Goal: Information Seeking & Learning: Compare options

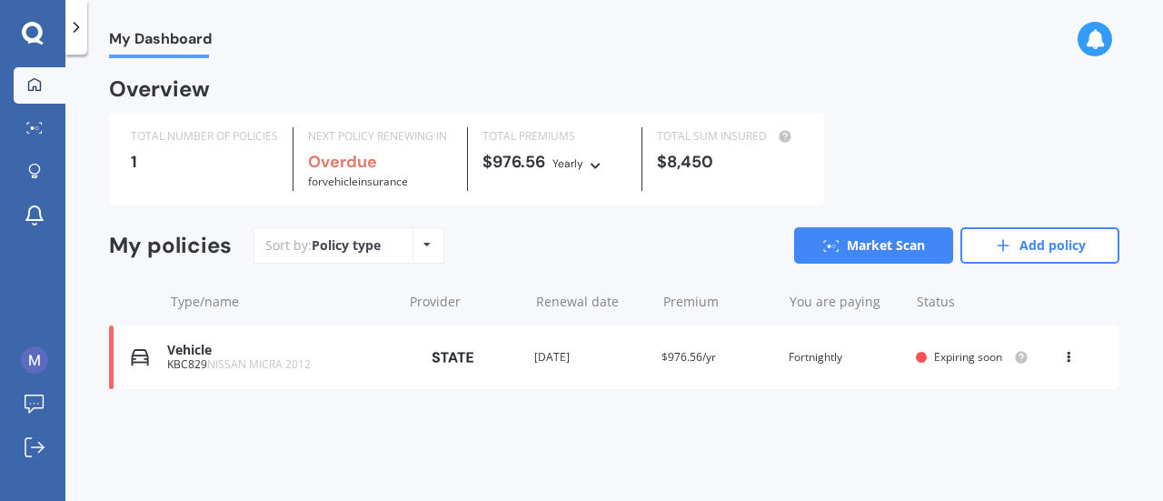
click at [697, 361] on span "$976.56/yr" at bounding box center [688, 356] width 55 height 15
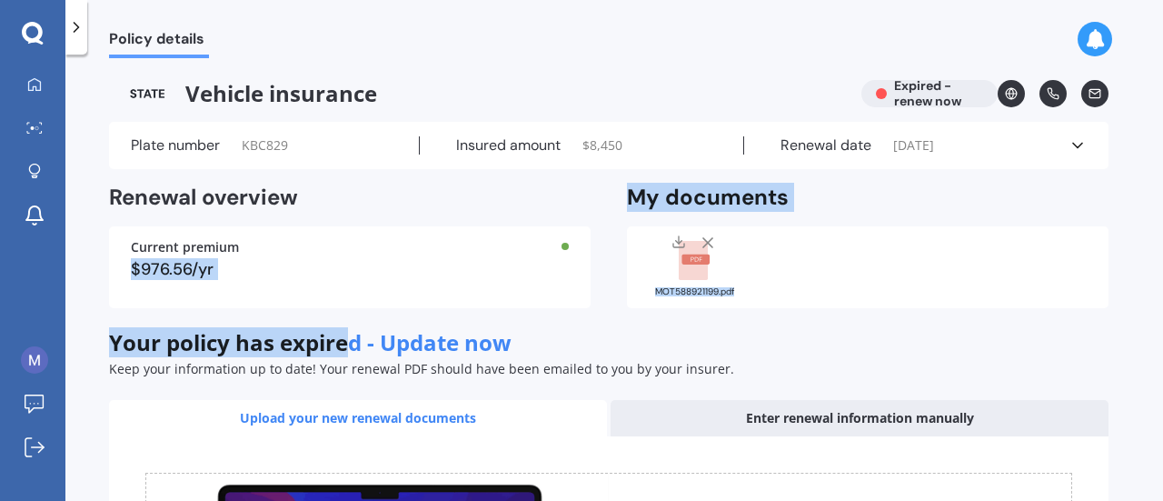
drag, startPoint x: 433, startPoint y: 242, endPoint x: 354, endPoint y: 325, distance: 115.0
click at [354, 325] on div "Vehicle insurance Expired - renew now Plate number KBC829 Insured amount $ 8,45…" at bounding box center [608, 451] width 999 height 743
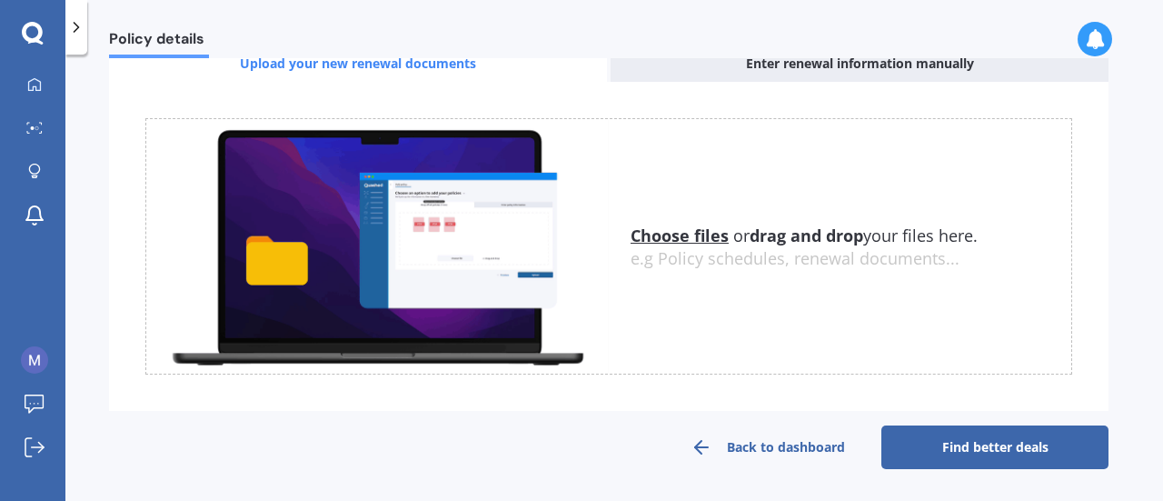
scroll to position [138, 0]
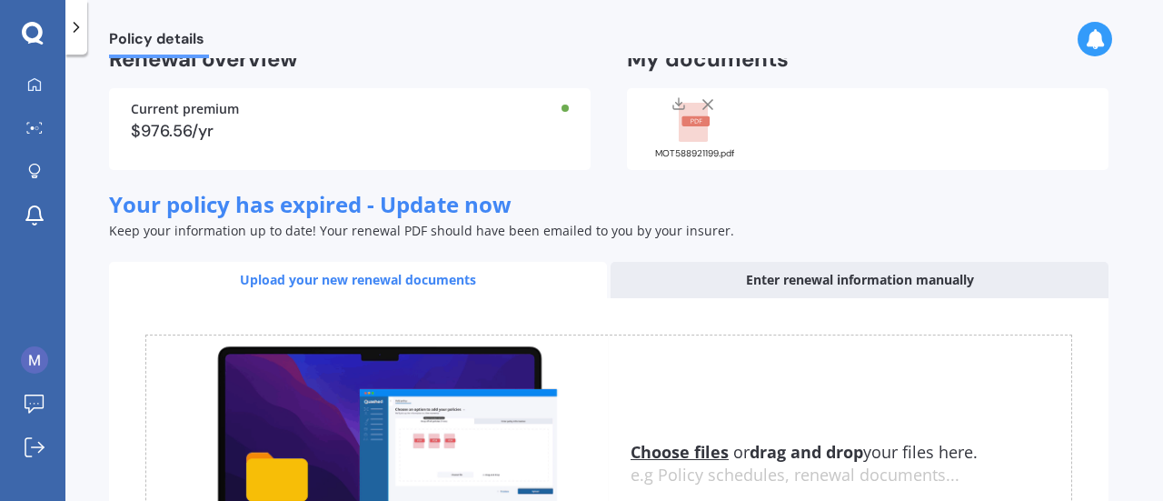
click at [766, 278] on div "Enter renewal information manually" at bounding box center [859, 280] width 498 height 36
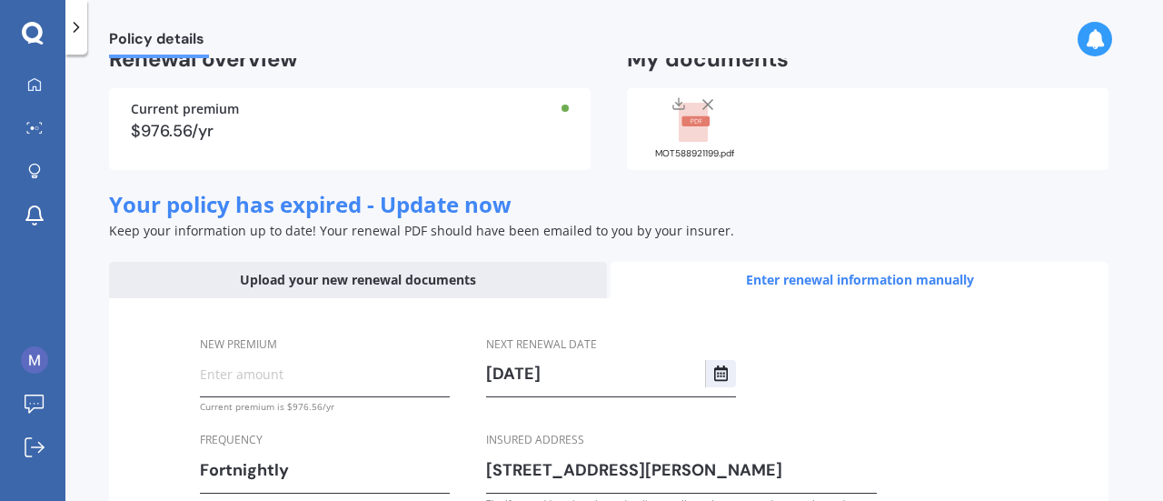
scroll to position [276, 0]
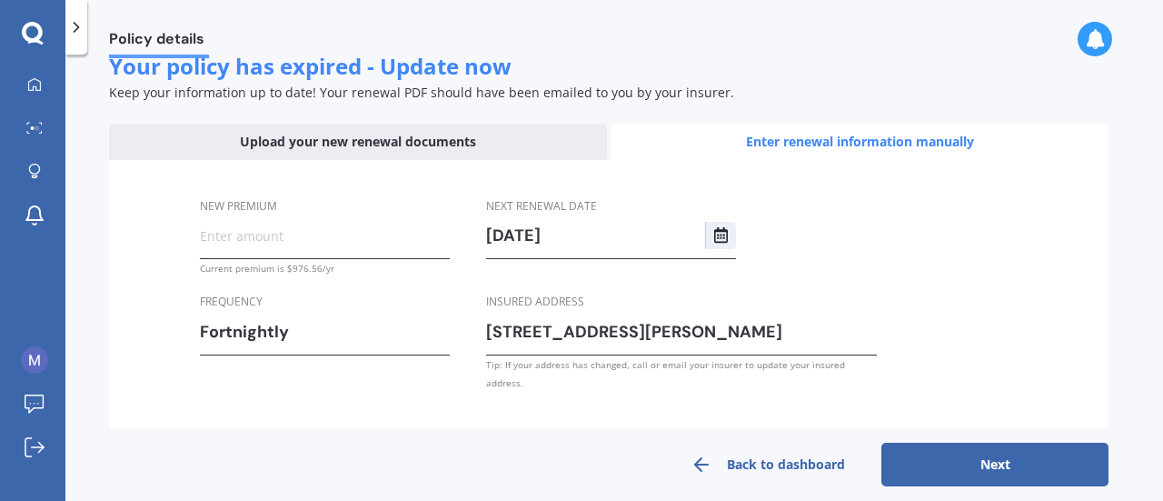
click at [336, 227] on input "New premium" at bounding box center [325, 235] width 250 height 27
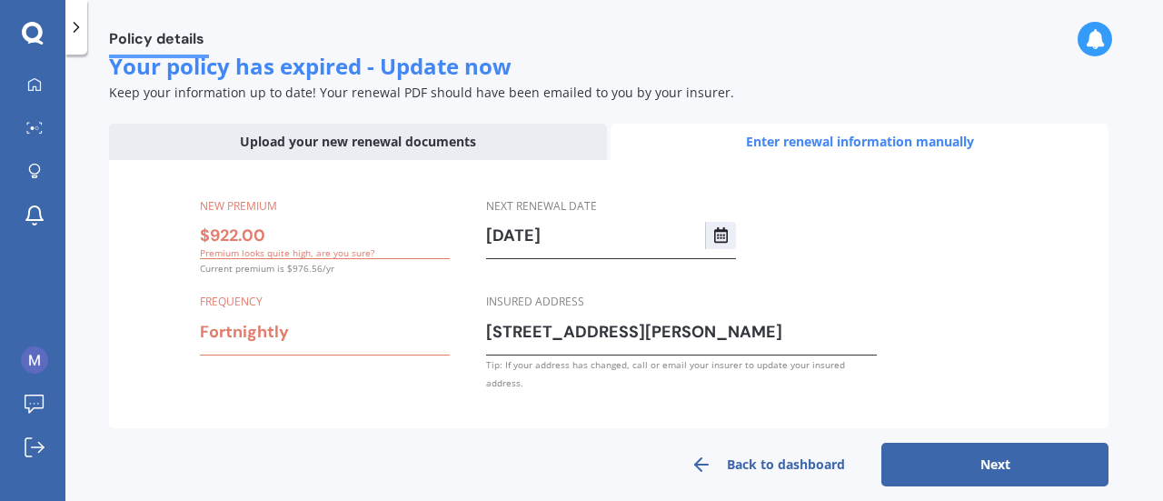
type input "$922.00"
click at [282, 350] on div "Frequency Fortnightly Yearly Six-Monthly Quarterly Monthly Fortnightly Weekly" at bounding box center [325, 324] width 250 height 64
click at [253, 328] on div "Fortnightly" at bounding box center [313, 331] width 226 height 27
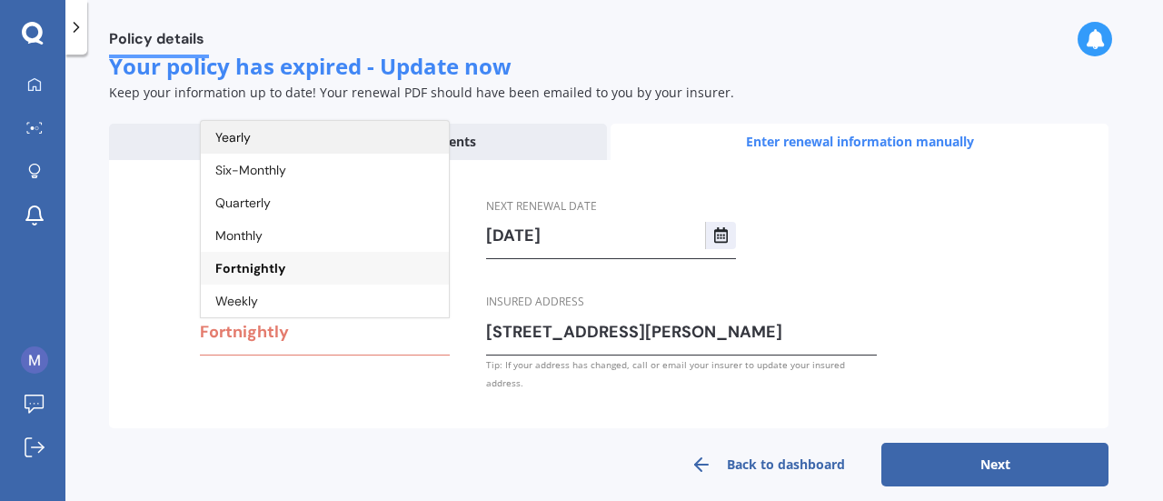
click at [273, 135] on div "Yearly" at bounding box center [325, 137] width 248 height 33
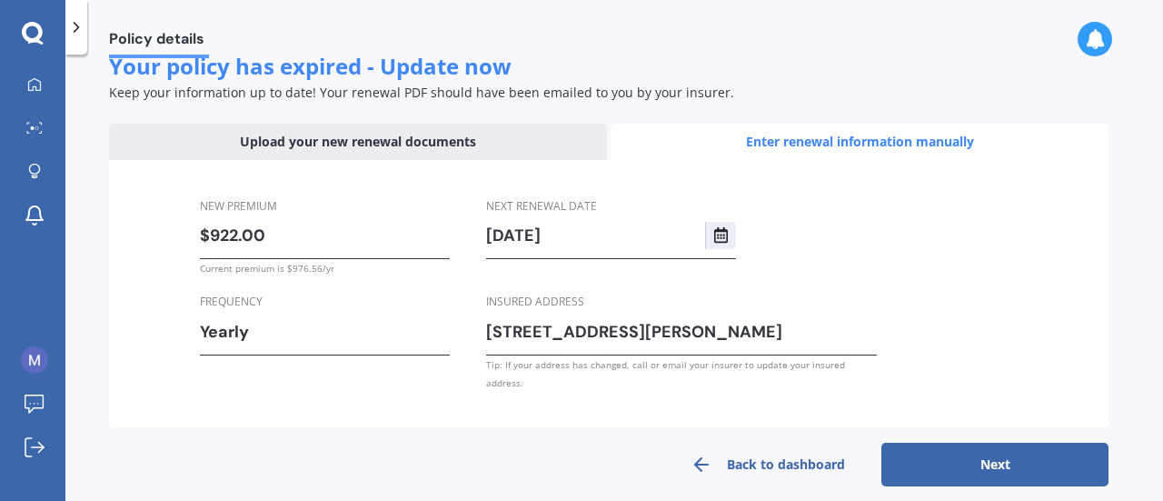
click at [973, 448] on button "Next" at bounding box center [994, 464] width 227 height 44
select select "18"
select select "09"
select select "2025"
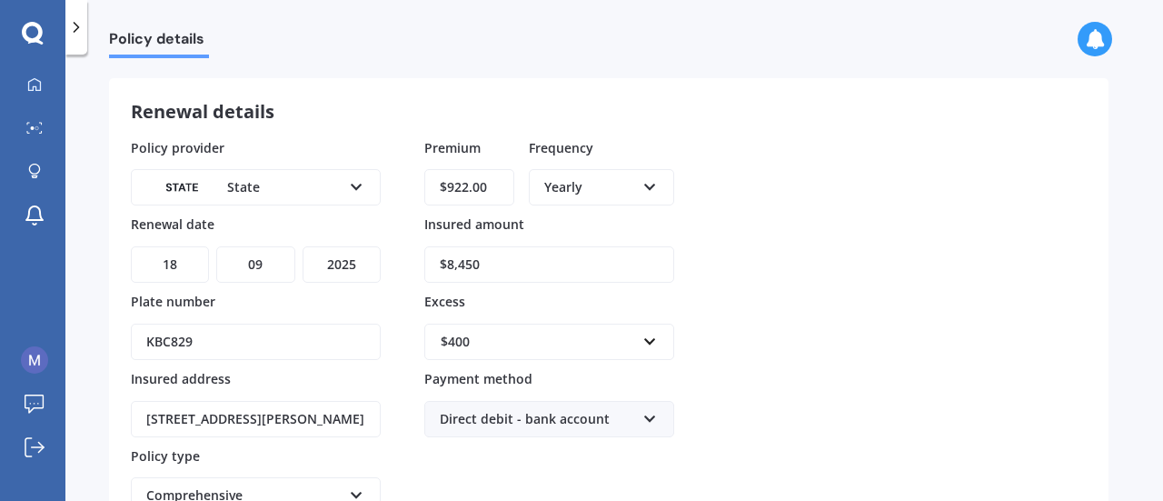
scroll to position [71, 0]
click at [496, 255] on input "$8,450" at bounding box center [549, 266] width 250 height 36
type input "$8"
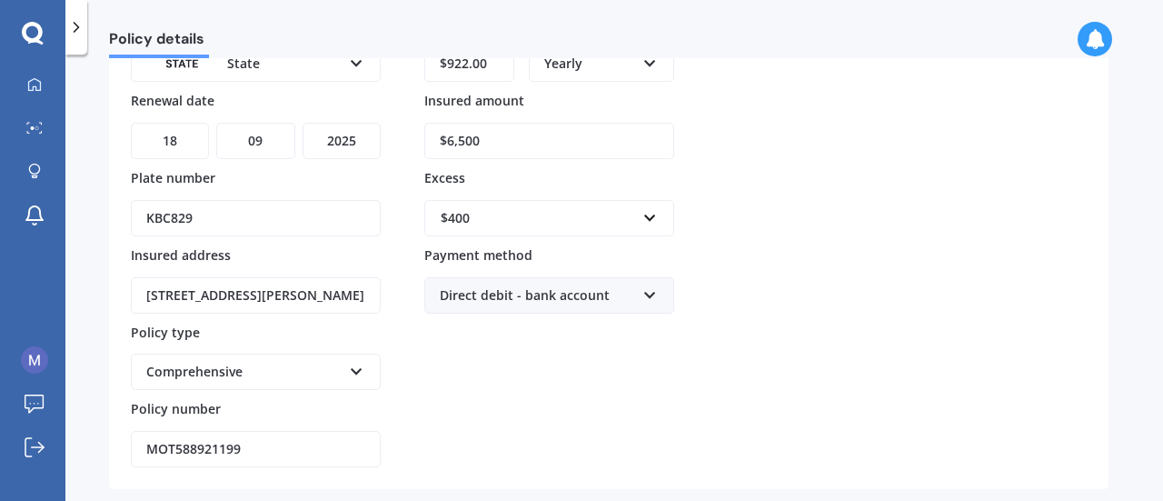
scroll to position [267, 0]
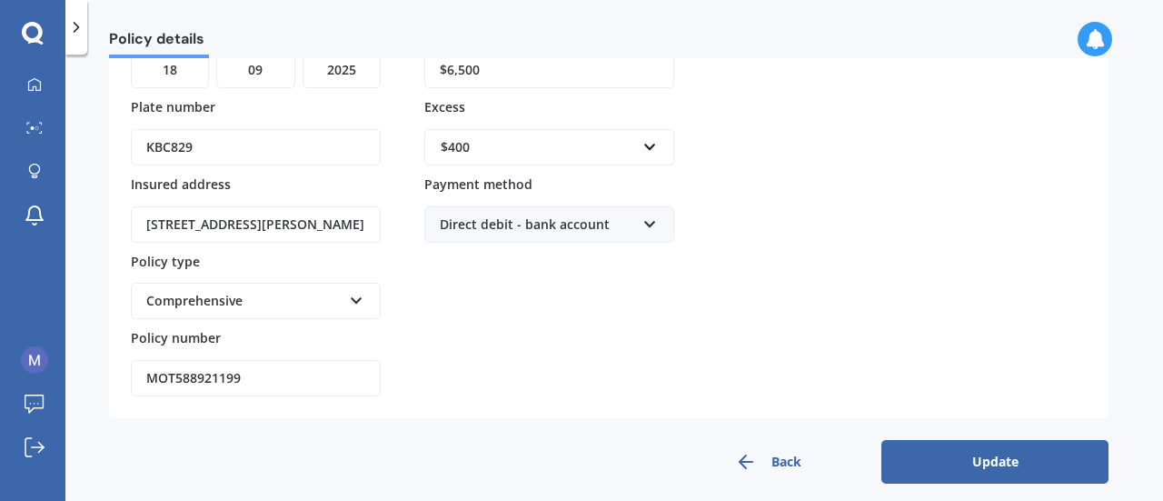
type input "$6,500"
click at [509, 141] on div "$400" at bounding box center [538, 147] width 195 height 20
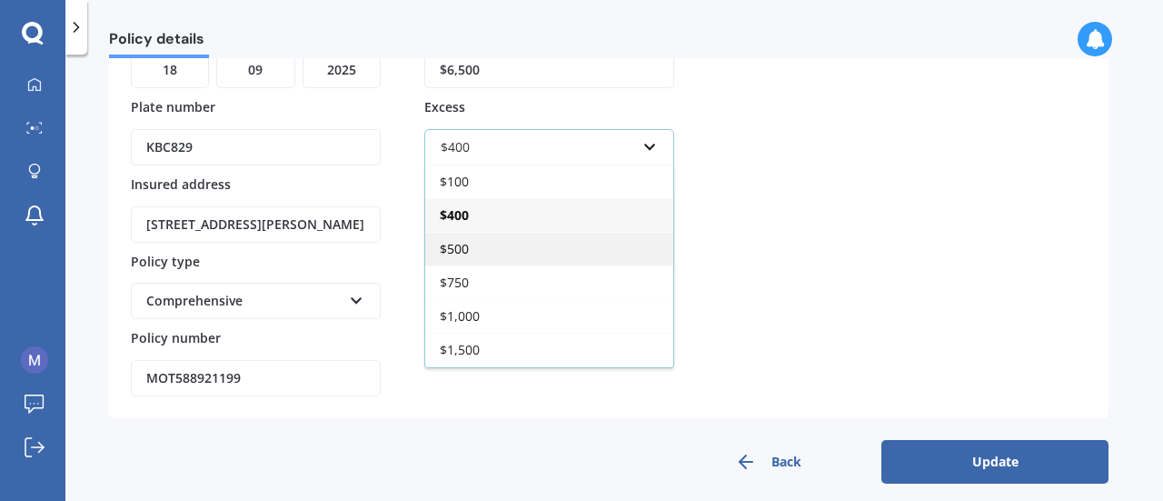
click at [466, 243] on span "$500" at bounding box center [454, 248] width 29 height 17
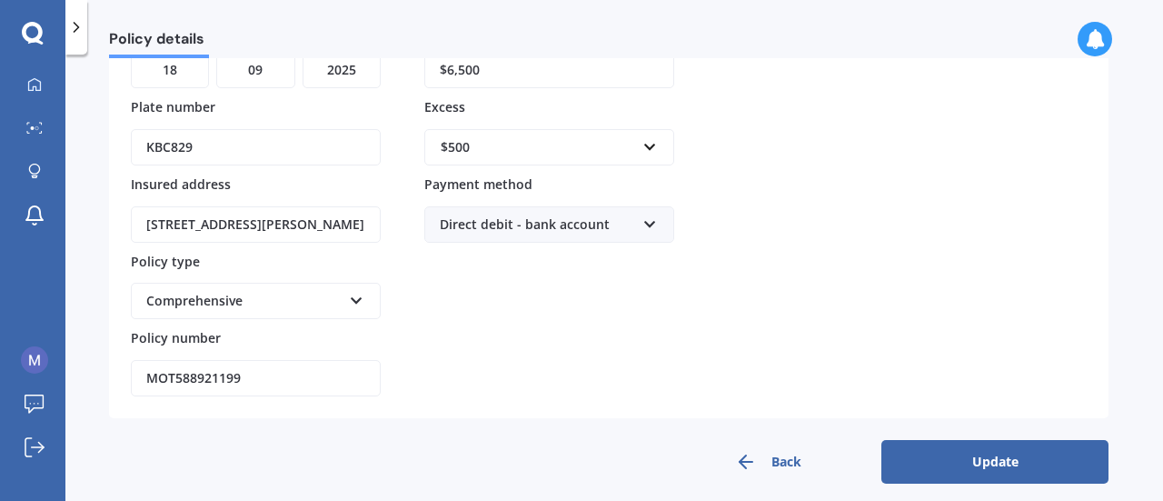
click at [1003, 459] on button "Update" at bounding box center [994, 462] width 227 height 44
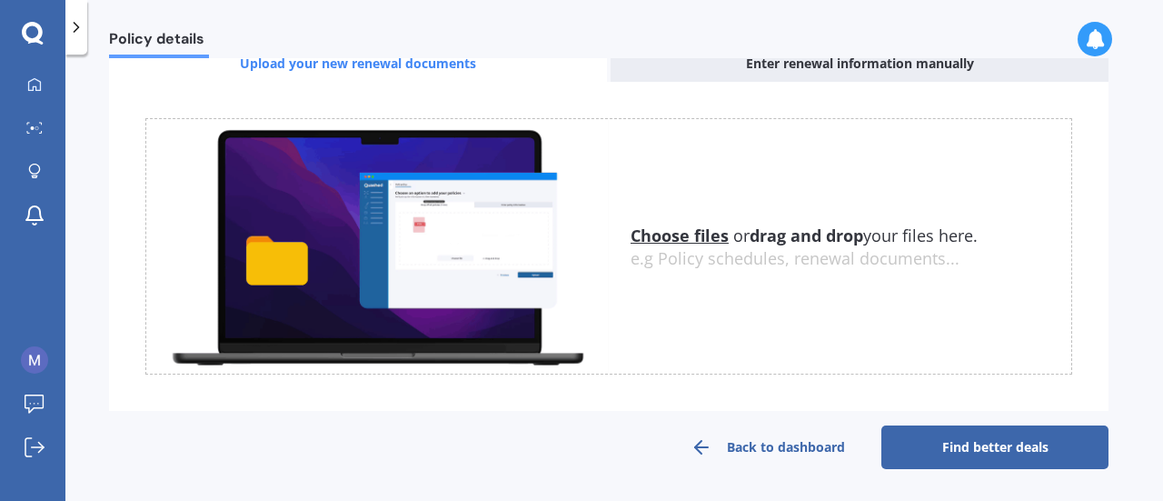
scroll to position [356, 0]
click at [963, 458] on link "Find better deals" at bounding box center [994, 447] width 227 height 44
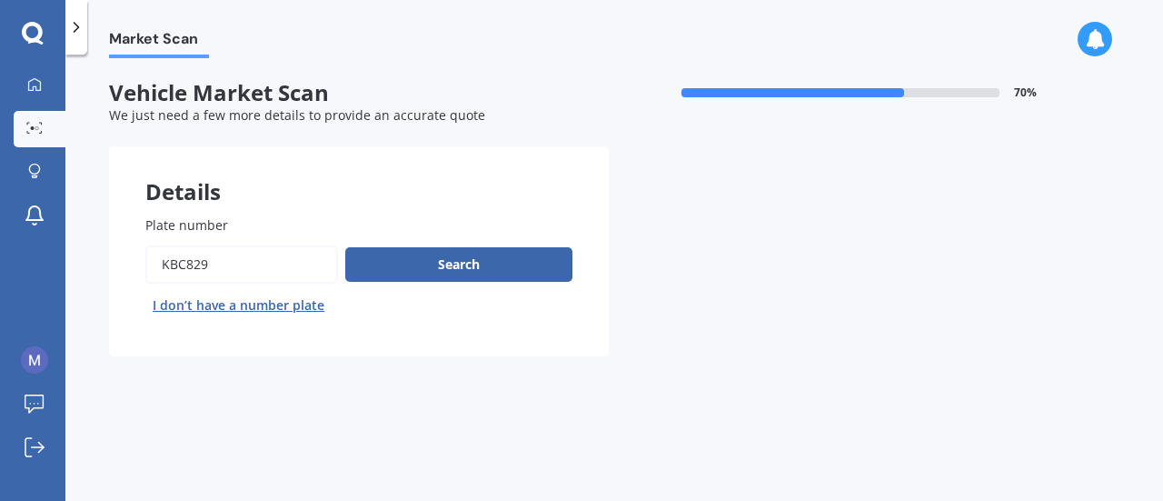
click at [491, 243] on div "Plate number Search I don’t have a number plate" at bounding box center [358, 267] width 427 height 104
click at [491, 257] on button "Search" at bounding box center [458, 264] width 227 height 35
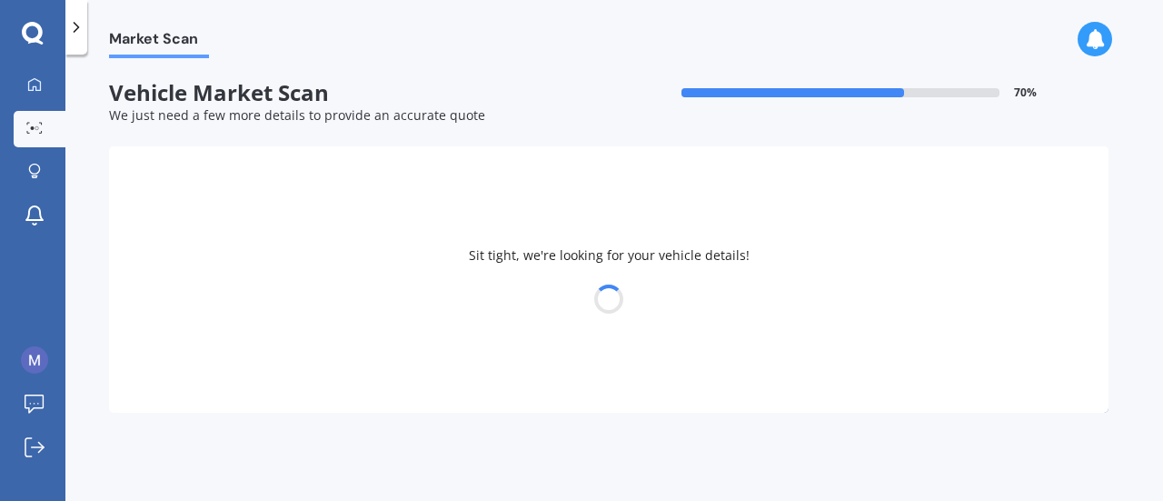
select select "NISSAN"
select select "MICRA"
select select "23"
select select "04"
select select "1992"
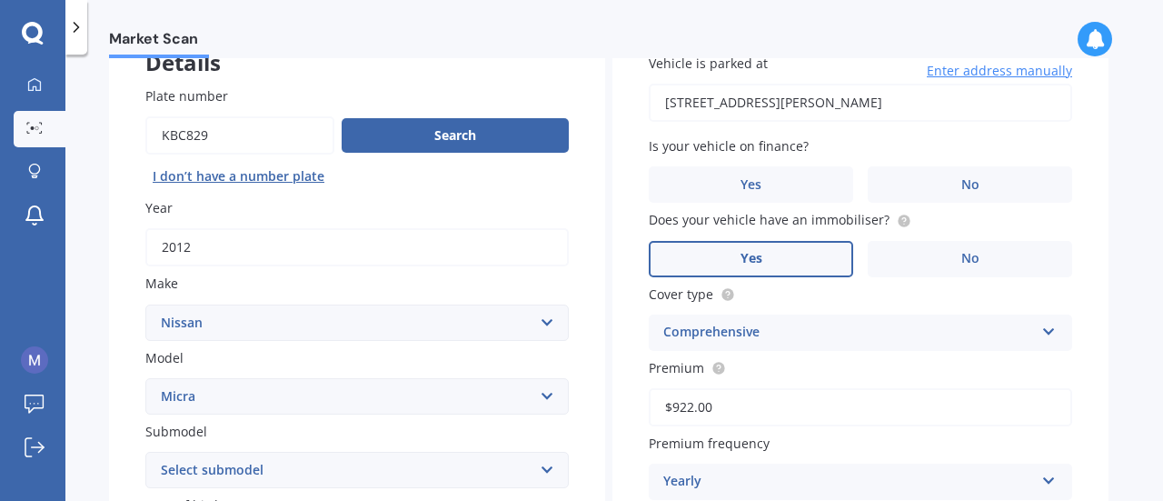
scroll to position [248, 0]
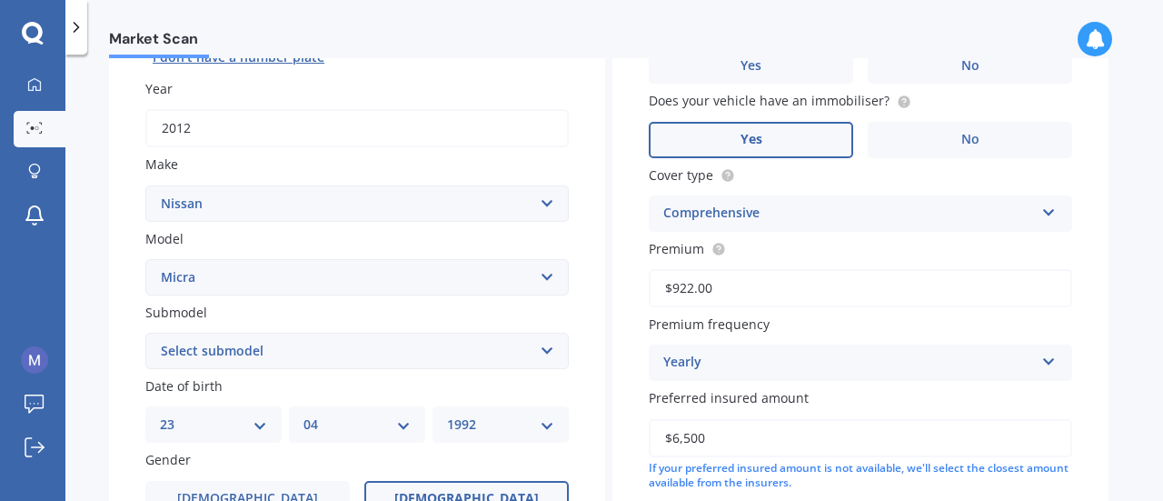
click at [384, 348] on select "Select submodel (All other) LX RX SI ST ST-L Ti" at bounding box center [356, 350] width 423 height 36
select select "ST"
click at [145, 333] on select "Select submodel (All other) LX RX SI ST ST-L Ti" at bounding box center [356, 350] width 423 height 36
click at [381, 389] on label "Date of birth" at bounding box center [353, 385] width 416 height 19
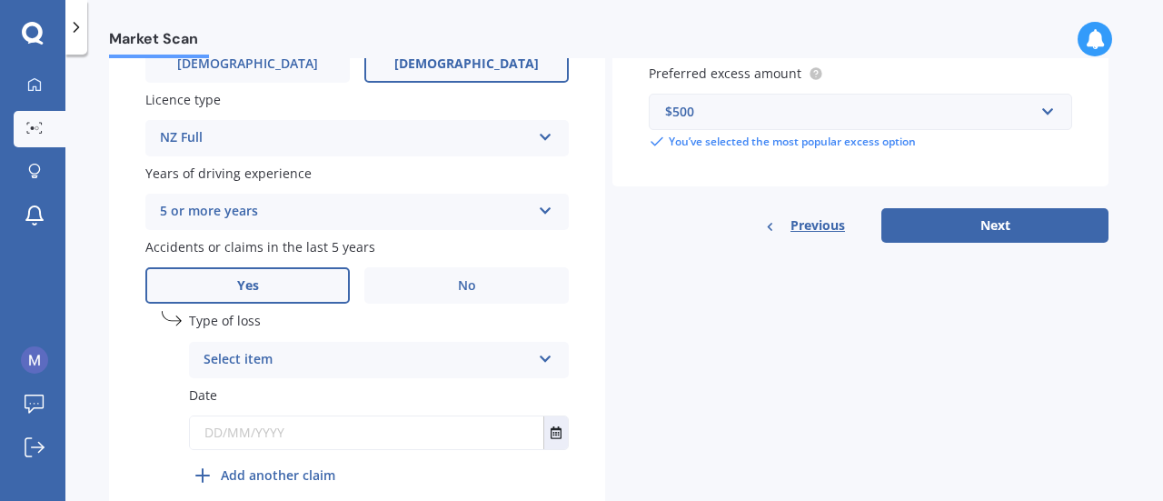
scroll to position [769, 0]
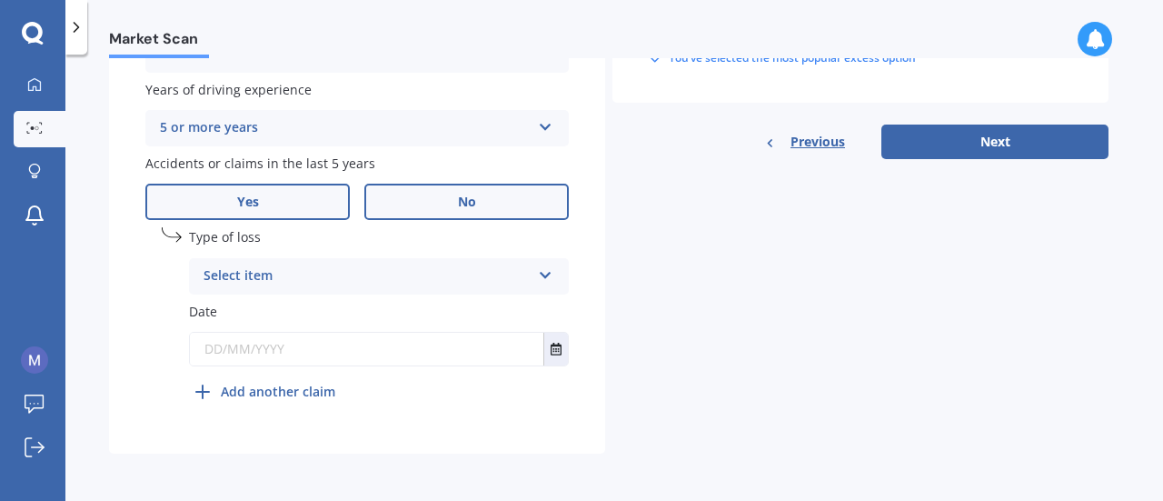
click at [516, 203] on label "No" at bounding box center [466, 202] width 204 height 36
click at [0, 0] on input "No" at bounding box center [0, 0] width 0 height 0
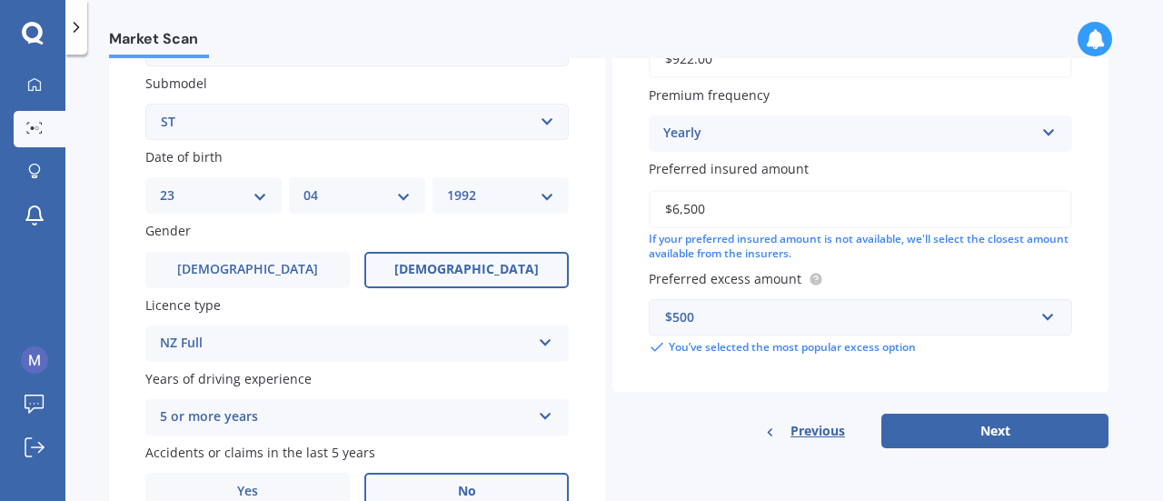
scroll to position [571, 0]
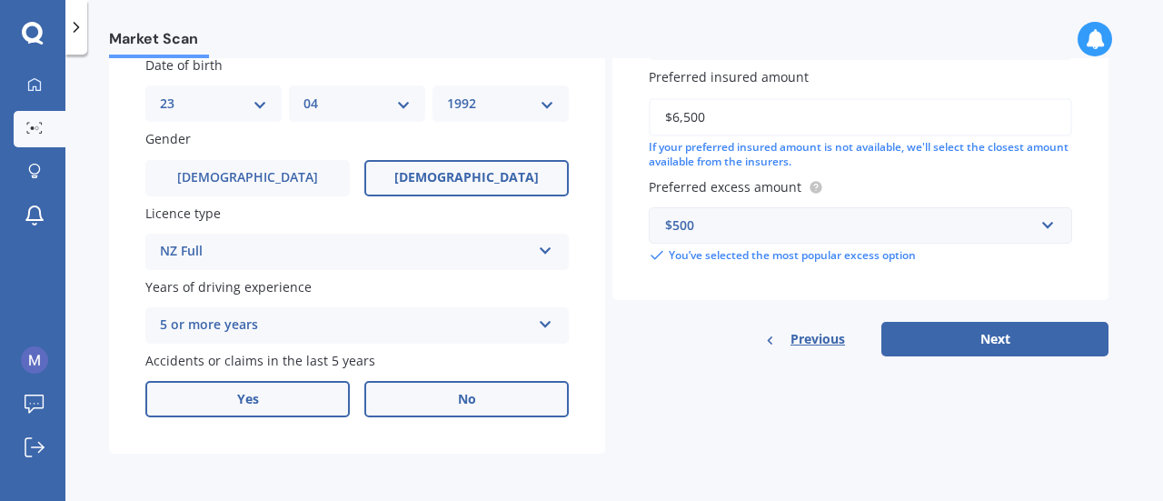
click at [267, 404] on label "Yes" at bounding box center [247, 399] width 204 height 36
click at [0, 0] on input "Yes" at bounding box center [0, 0] width 0 height 0
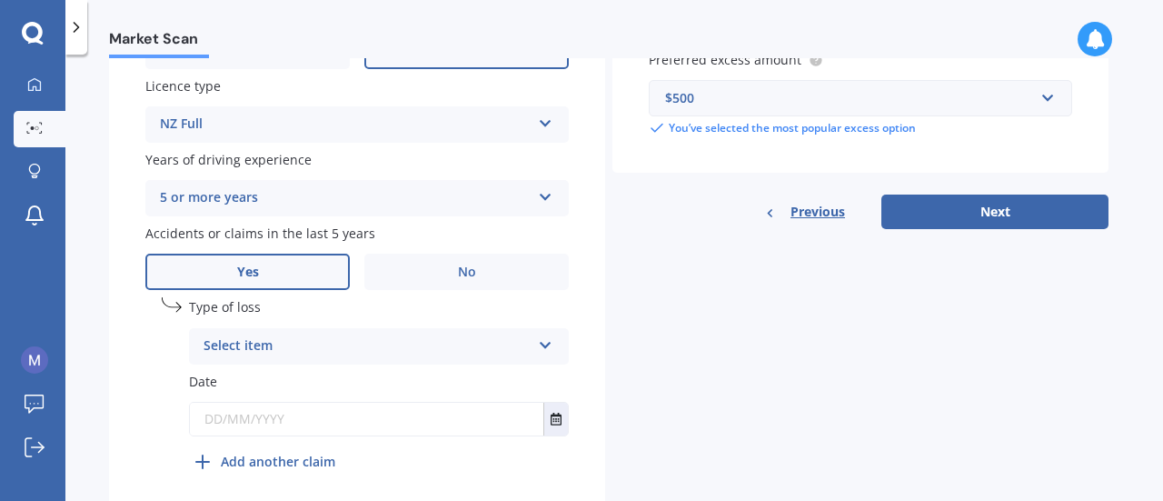
scroll to position [707, 0]
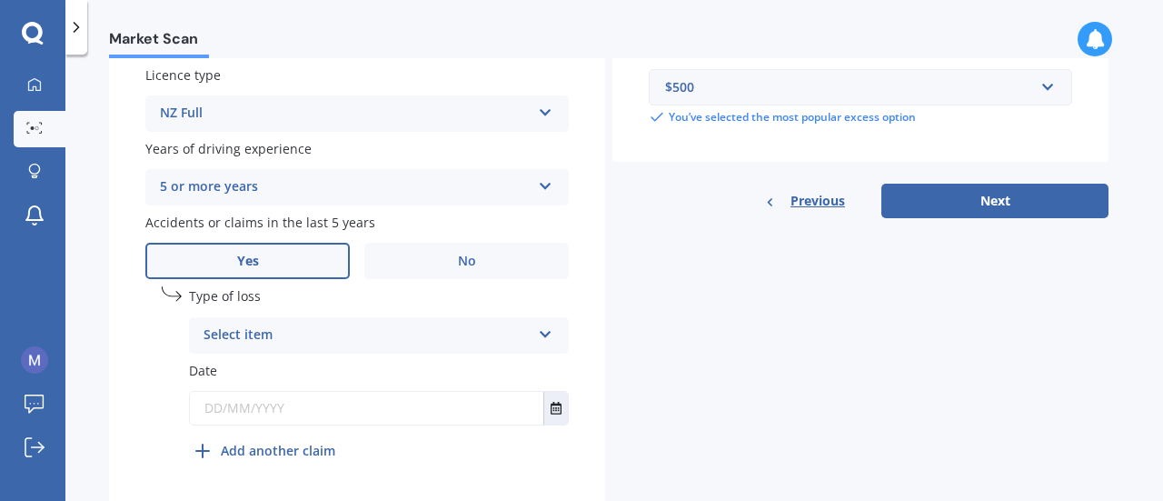
click at [352, 338] on div "Select item" at bounding box center [366, 335] width 327 height 22
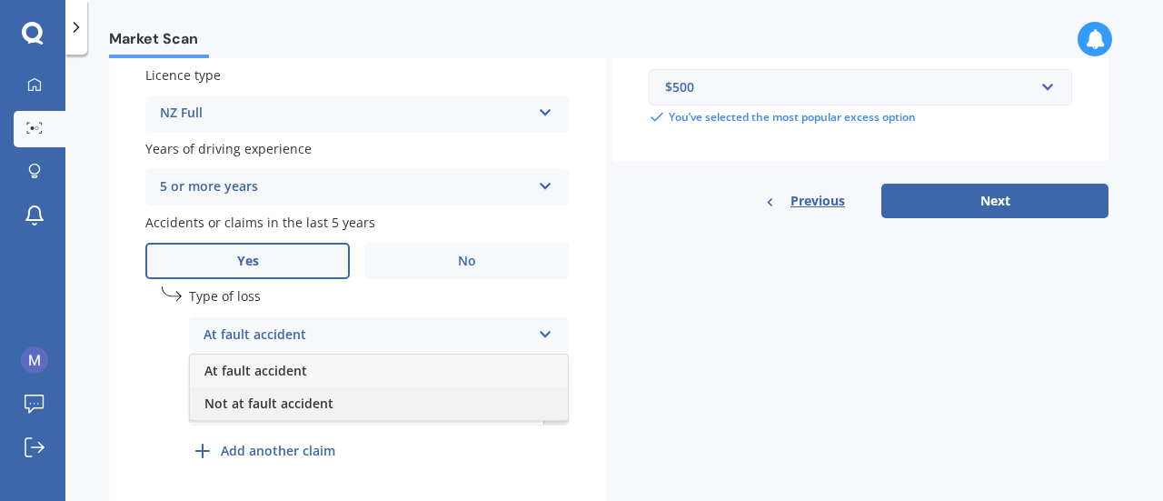
click at [302, 403] on span "Not at fault accident" at bounding box center [268, 402] width 129 height 17
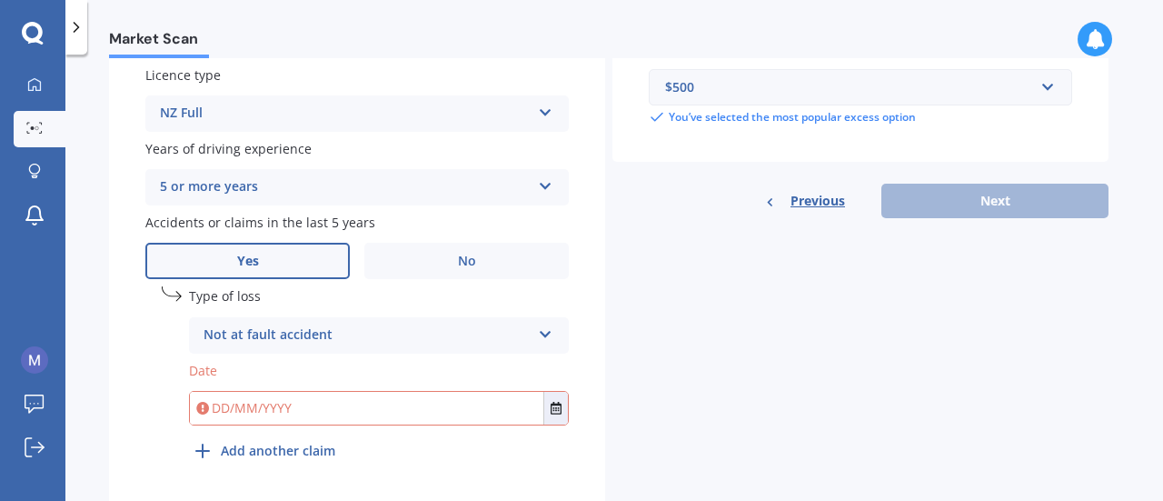
click at [243, 419] on input "text" at bounding box center [366, 408] width 353 height 33
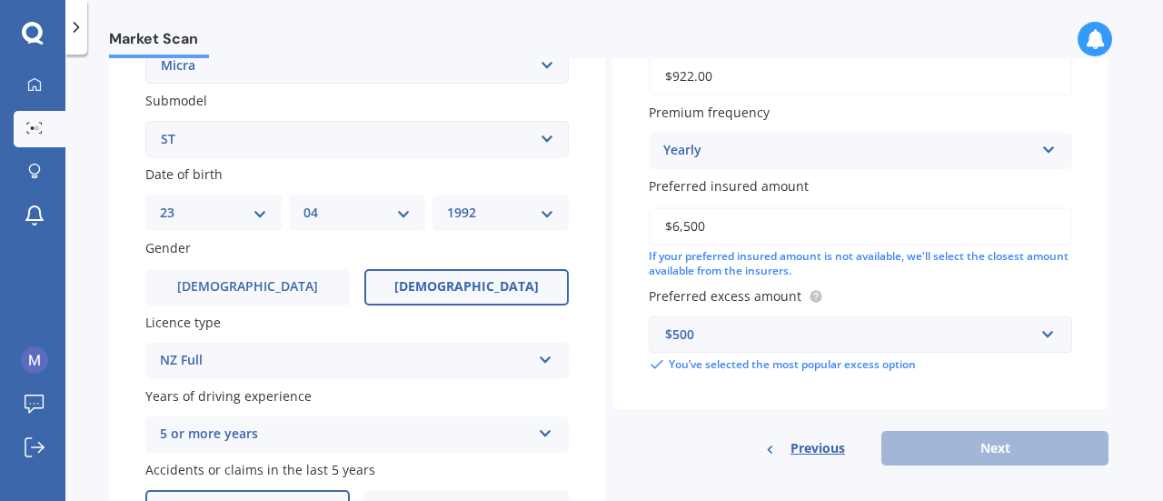
scroll to position [0, 0]
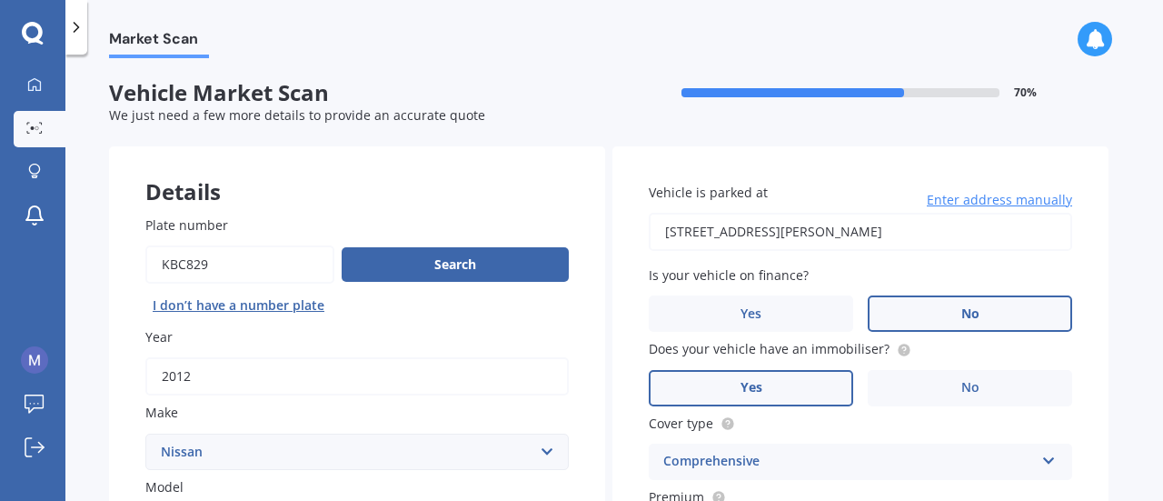
type input "[DATE]"
click at [976, 311] on span "No" at bounding box center [970, 313] width 18 height 15
click at [0, 0] on input "No" at bounding box center [0, 0] width 0 height 0
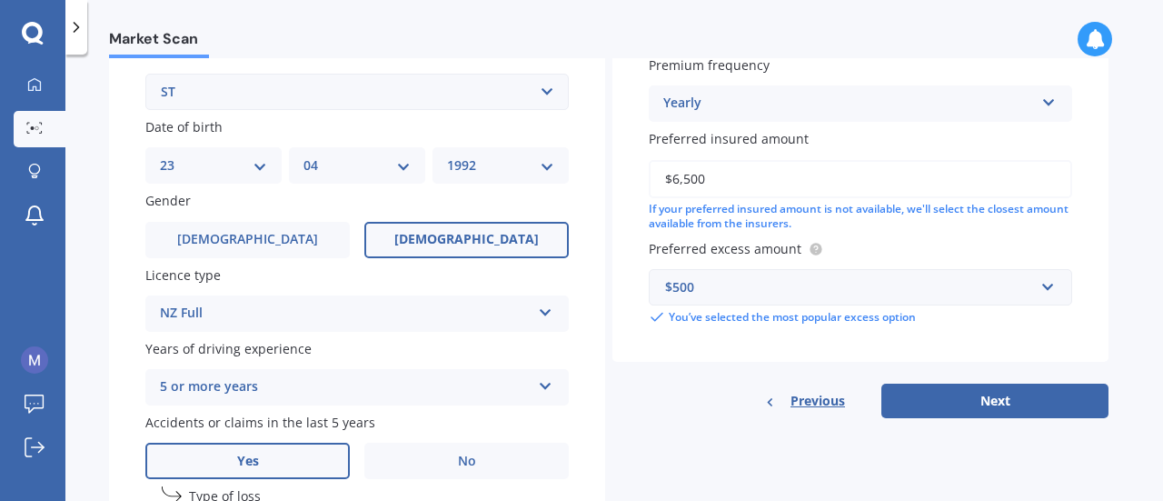
scroll to position [620, 0]
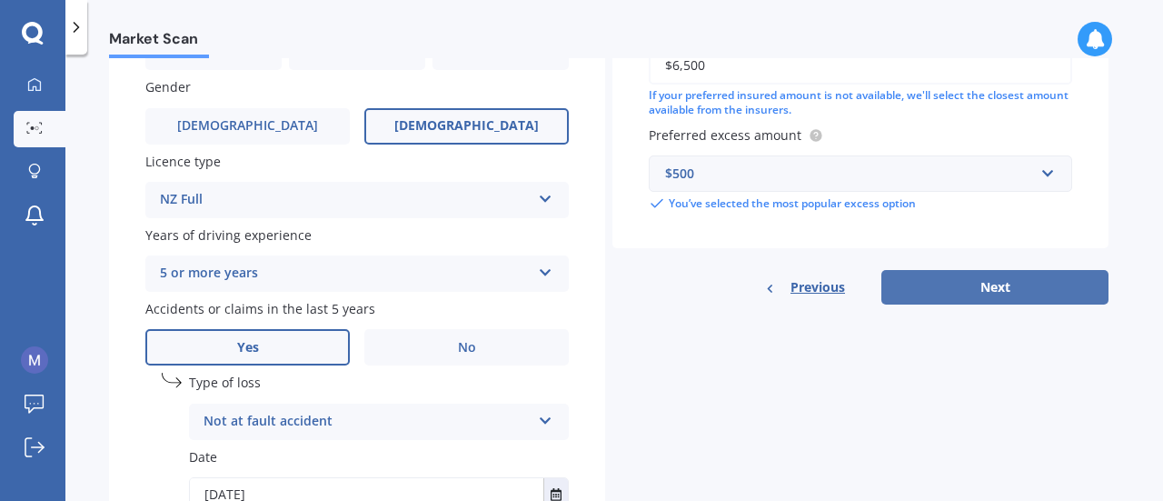
click at [1006, 299] on button "Next" at bounding box center [994, 287] width 227 height 35
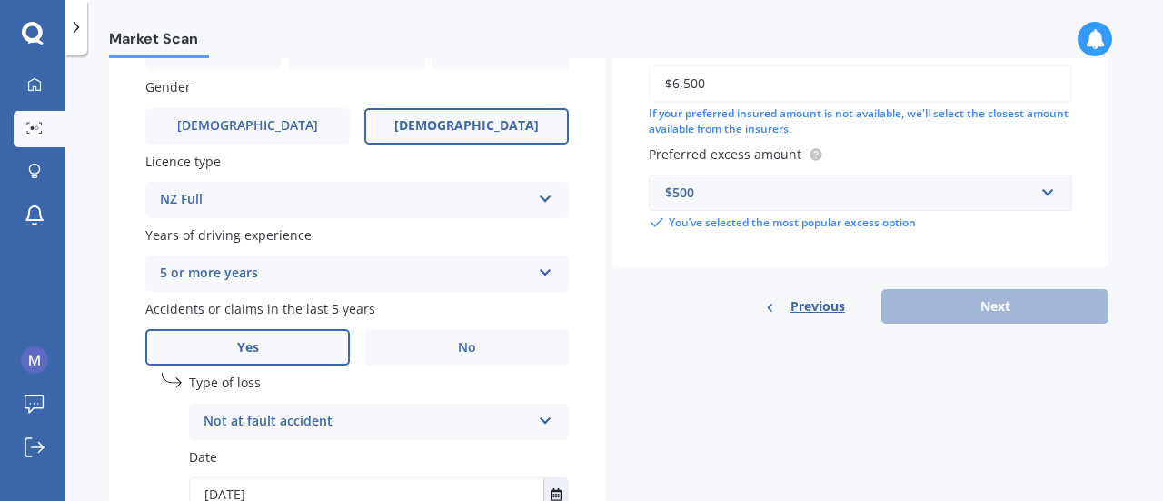
scroll to position [0, 0]
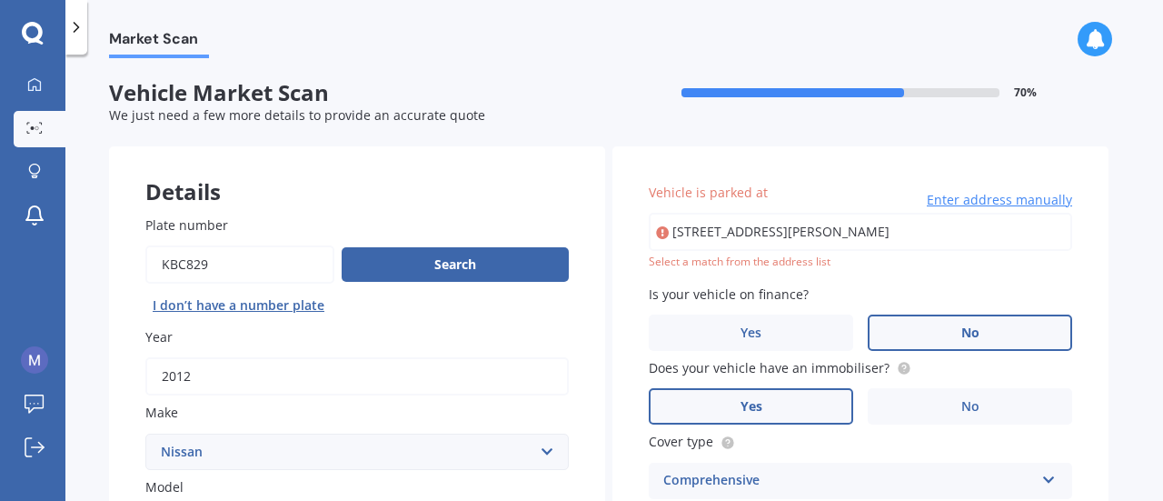
type input "[STREET_ADDRESS][PERSON_NAME]"
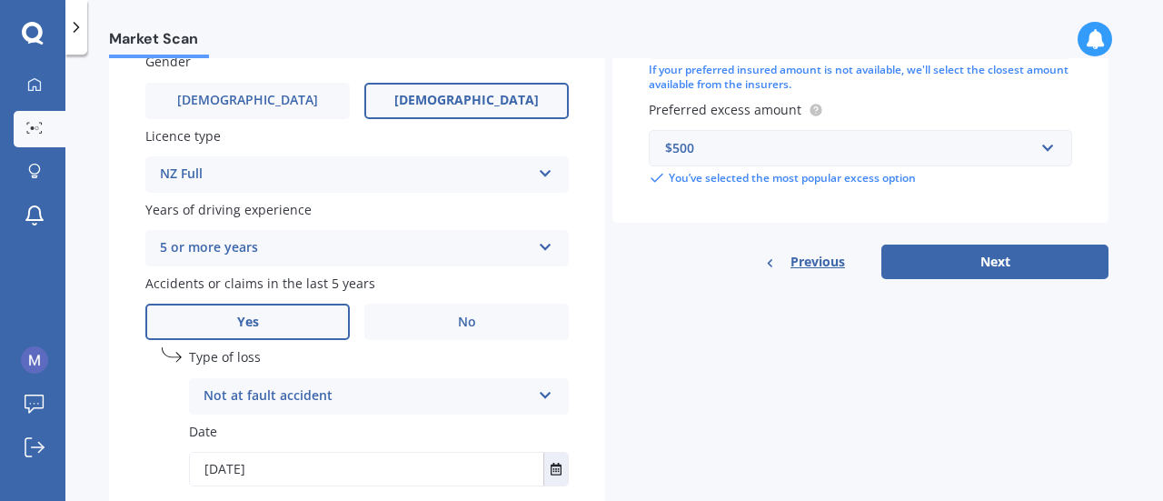
scroll to position [769, 0]
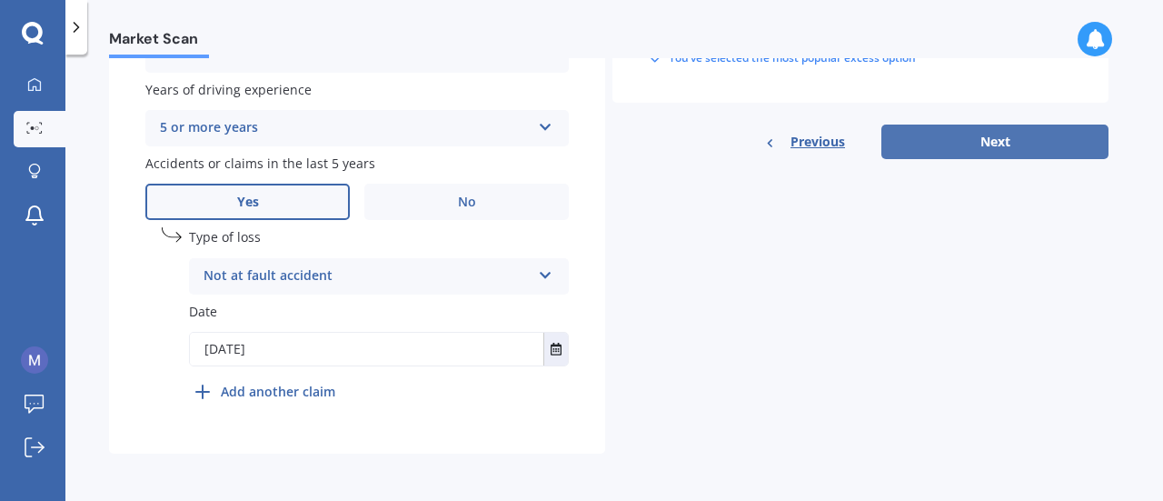
click at [952, 134] on button "Next" at bounding box center [994, 141] width 227 height 35
select select "23"
select select "04"
select select "1992"
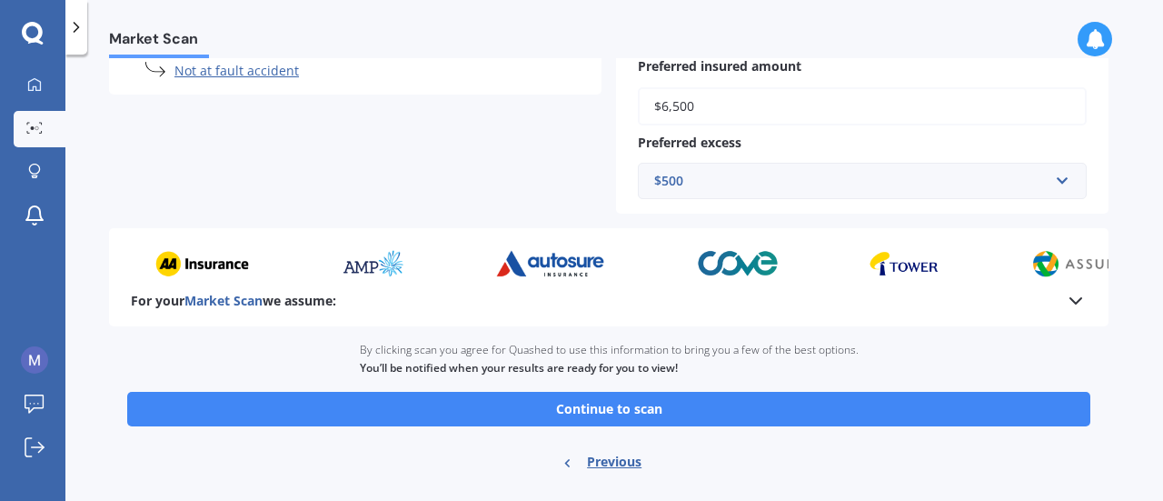
scroll to position [589, 0]
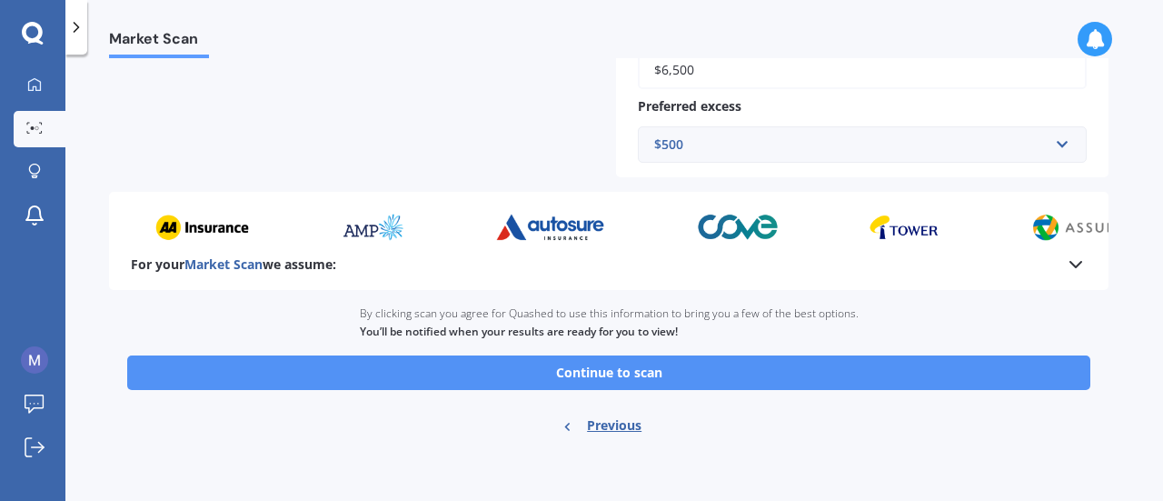
click at [705, 370] on button "Continue to scan" at bounding box center [608, 372] width 963 height 35
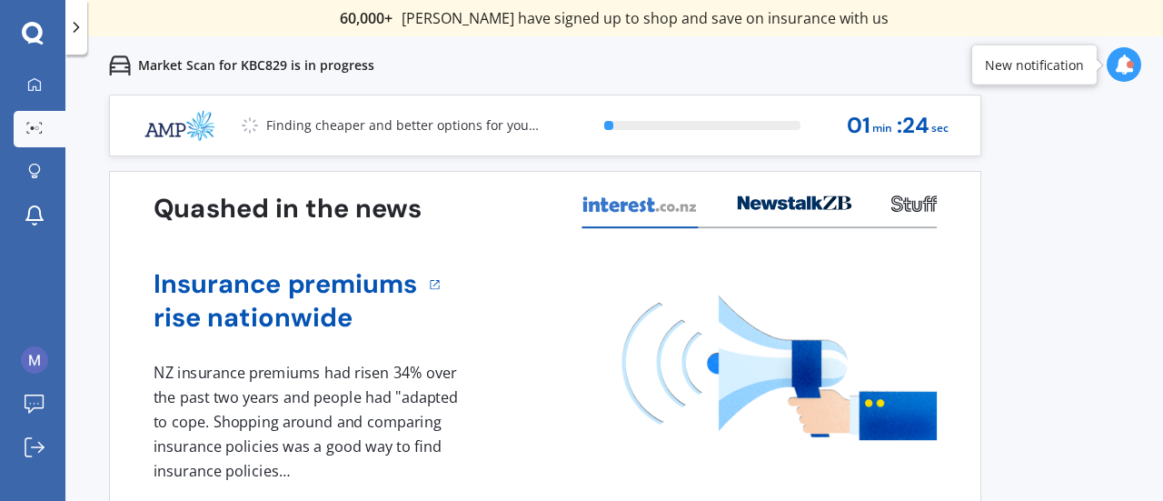
scroll to position [31, 0]
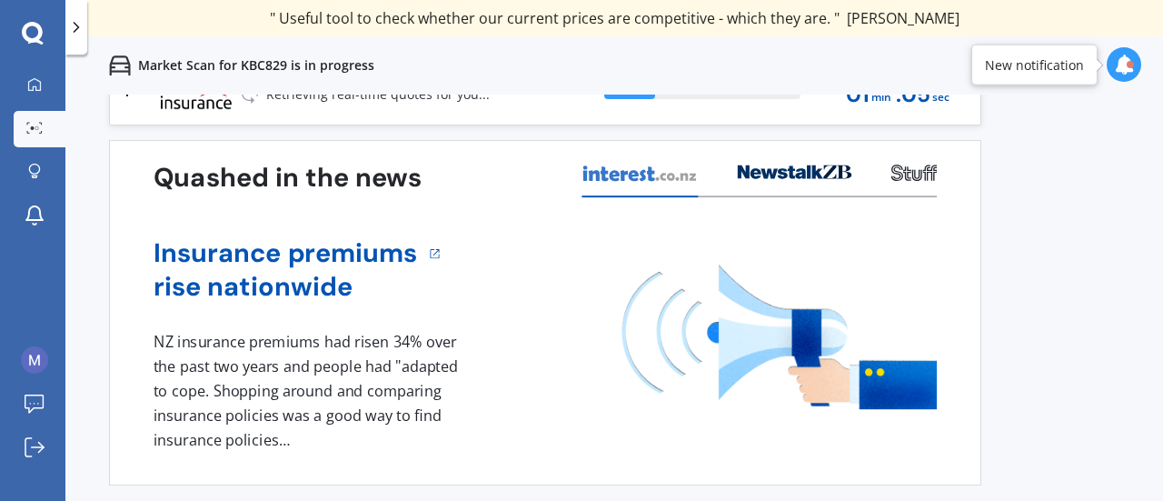
click at [1048, 81] on div "New notification" at bounding box center [1034, 65] width 126 height 41
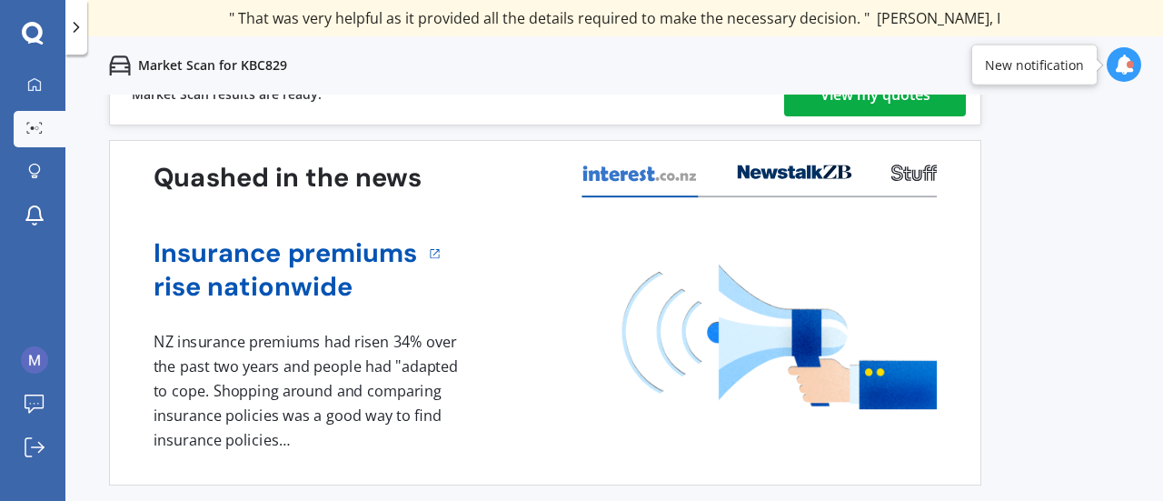
click at [900, 108] on div "View my quotes" at bounding box center [875, 95] width 110 height 44
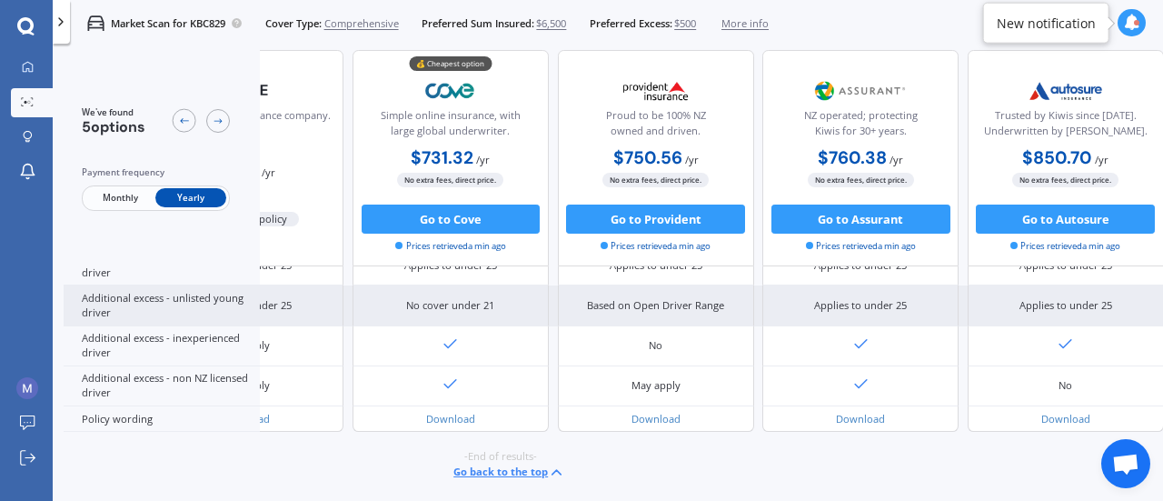
scroll to position [933, 0]
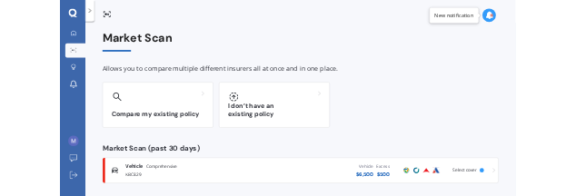
scroll to position [7, 0]
